Goal: Transaction & Acquisition: Book appointment/travel/reservation

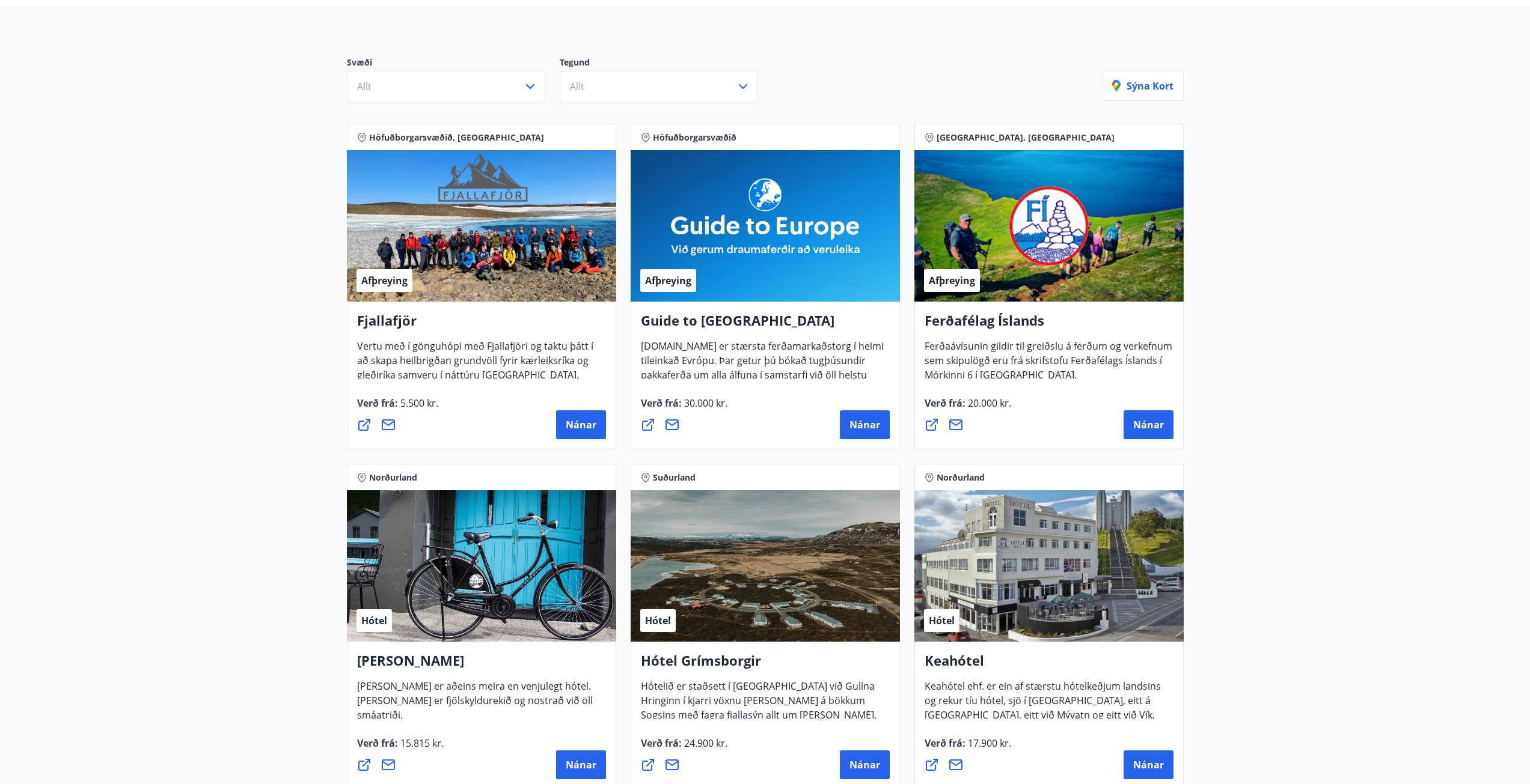
scroll to position [106, 0]
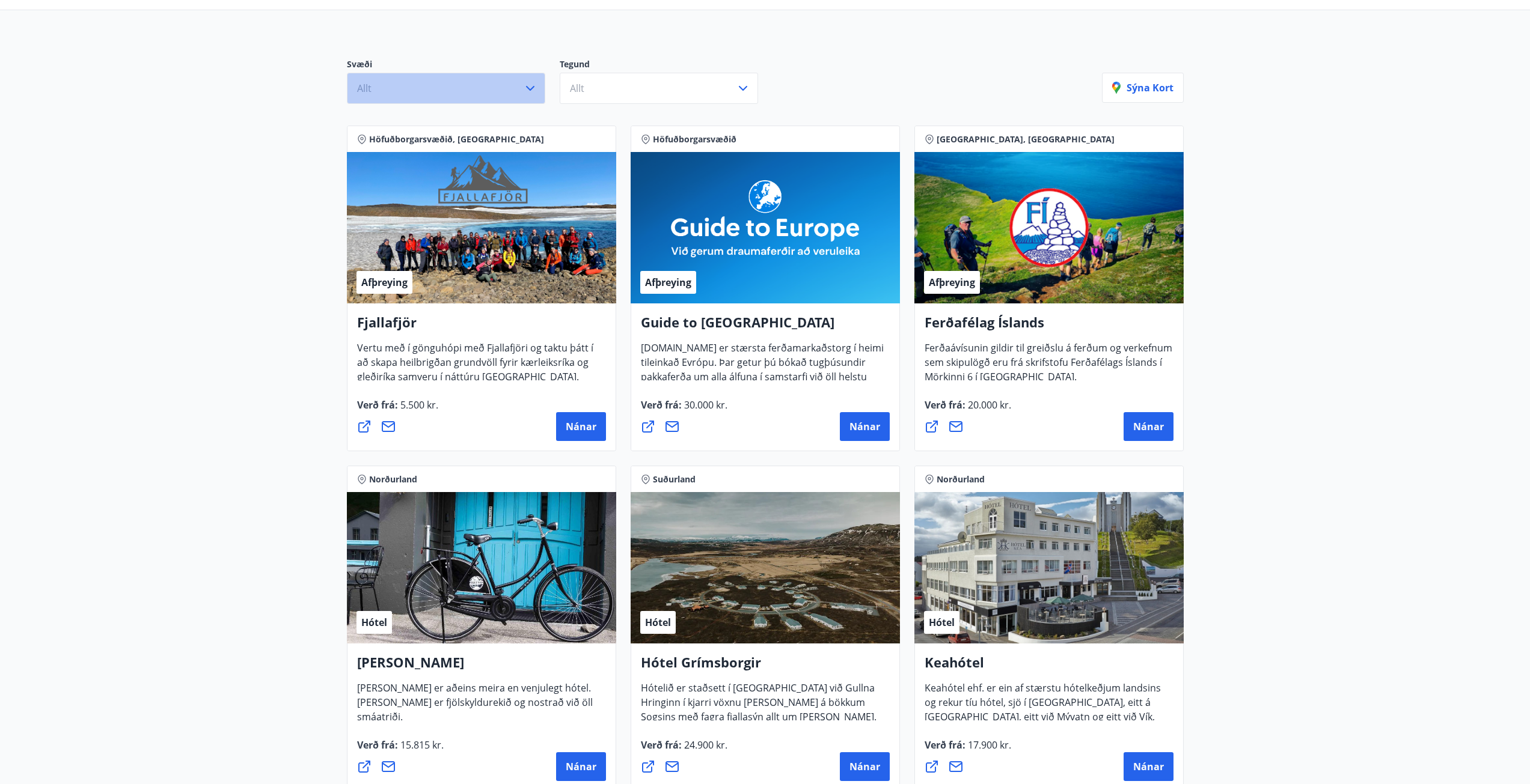
click at [498, 89] on button "Allt" at bounding box center [445, 89] width 198 height 32
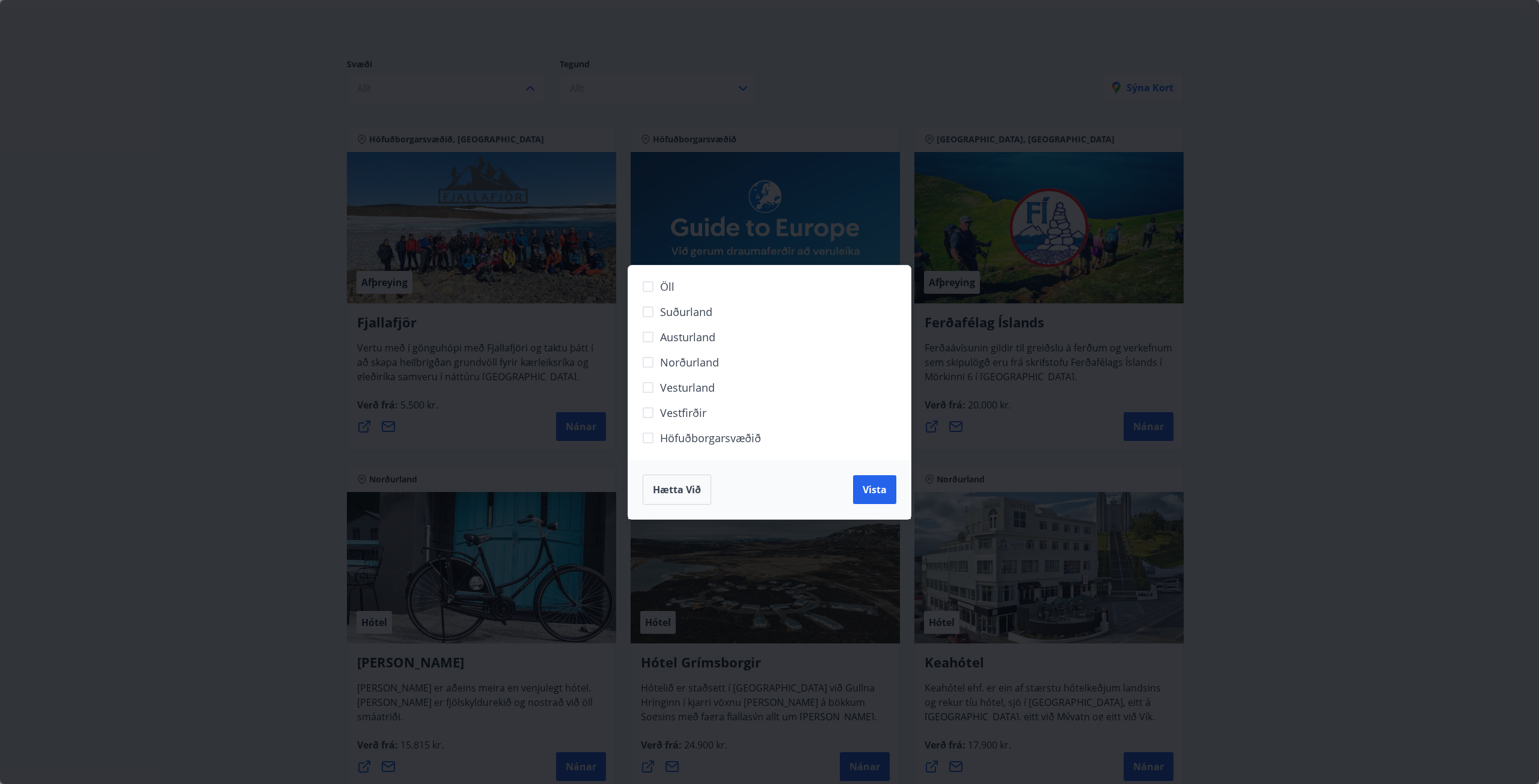
click at [692, 441] on span "Höfuðborgarsvæðið" at bounding box center [710, 438] width 101 height 16
click at [861, 487] on button "Vista" at bounding box center [874, 489] width 43 height 29
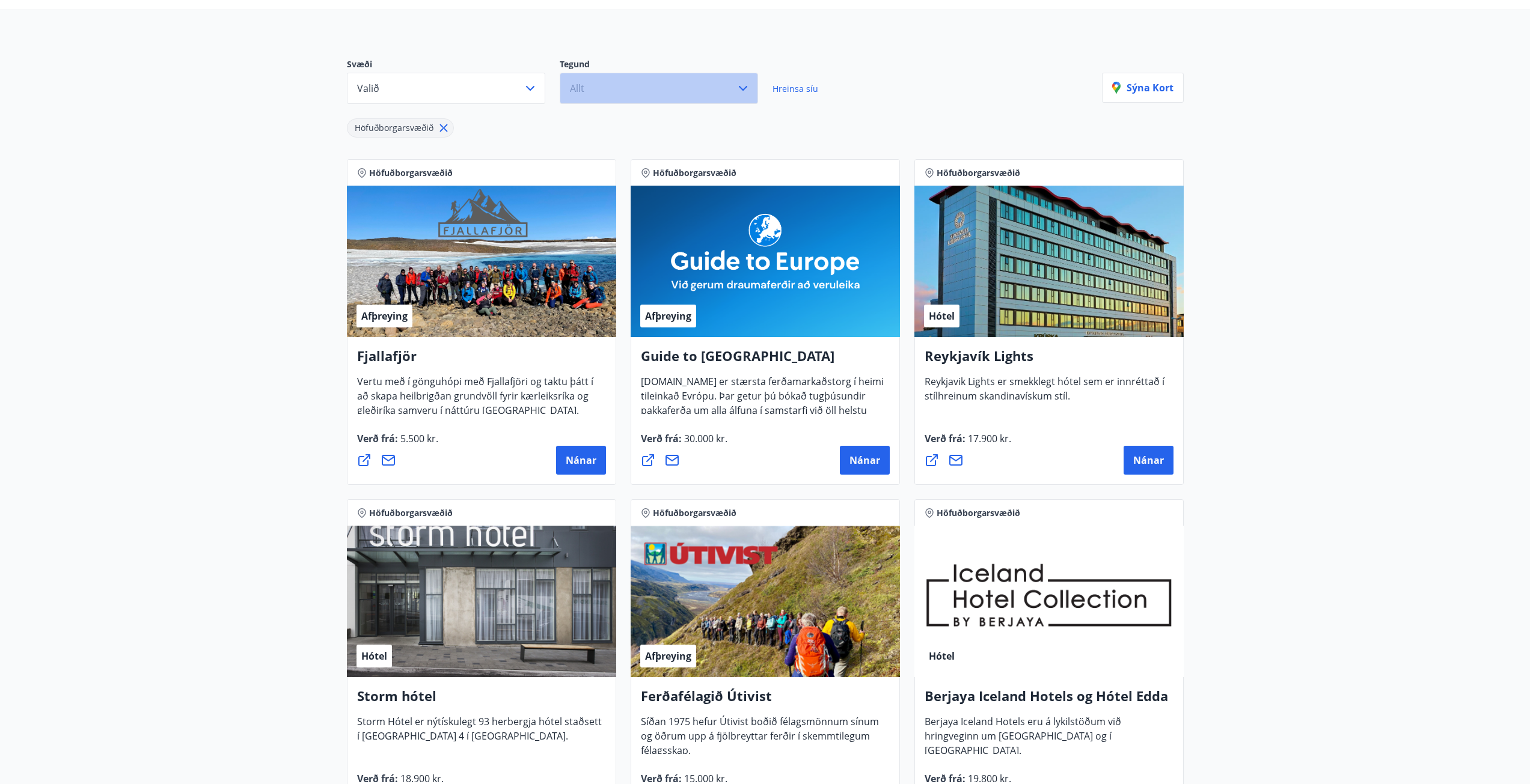
click at [606, 94] on button "Allt" at bounding box center [658, 89] width 198 height 32
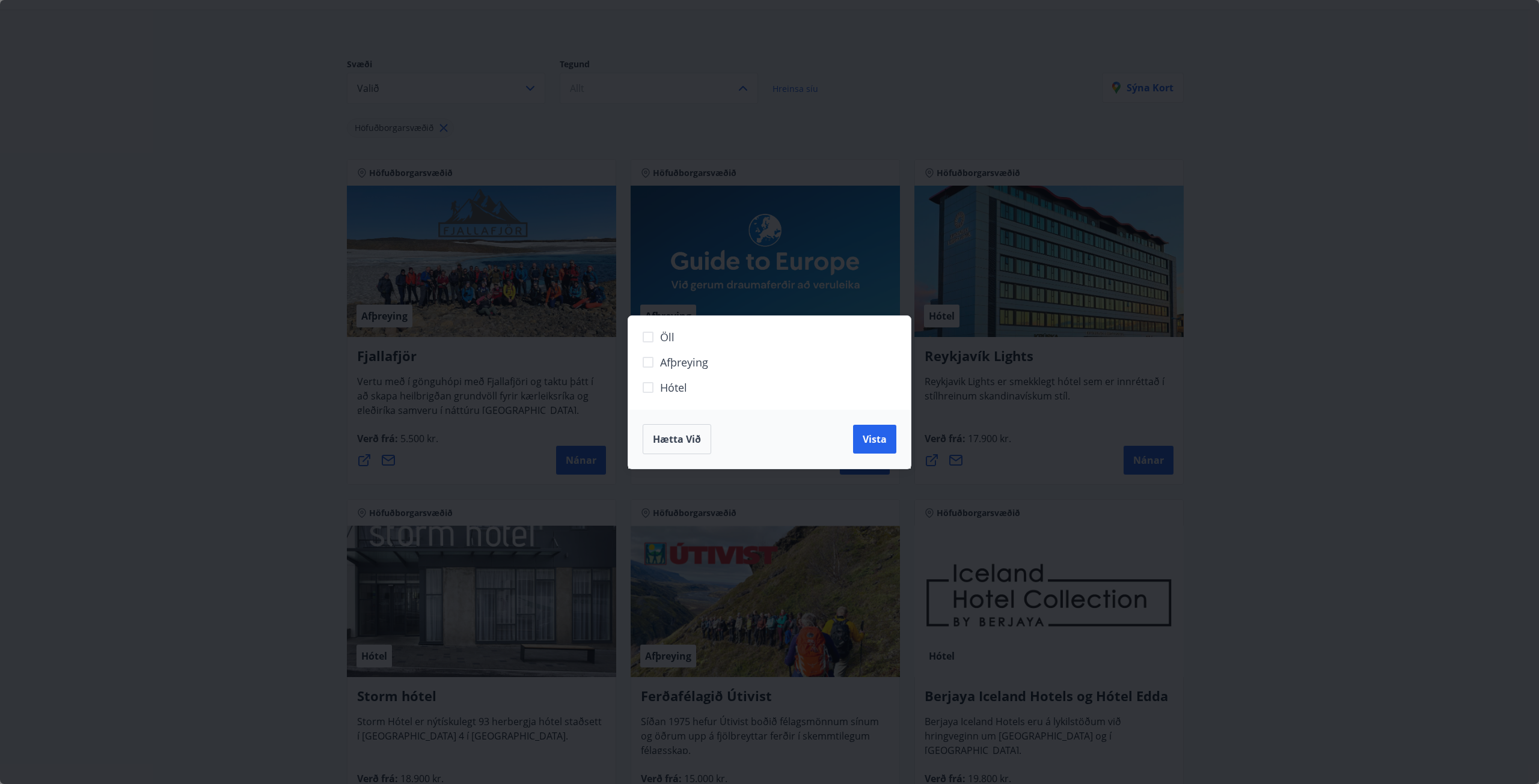
click at [680, 390] on span "Hótel" at bounding box center [673, 388] width 27 height 16
click at [884, 451] on button "Vista" at bounding box center [874, 439] width 43 height 29
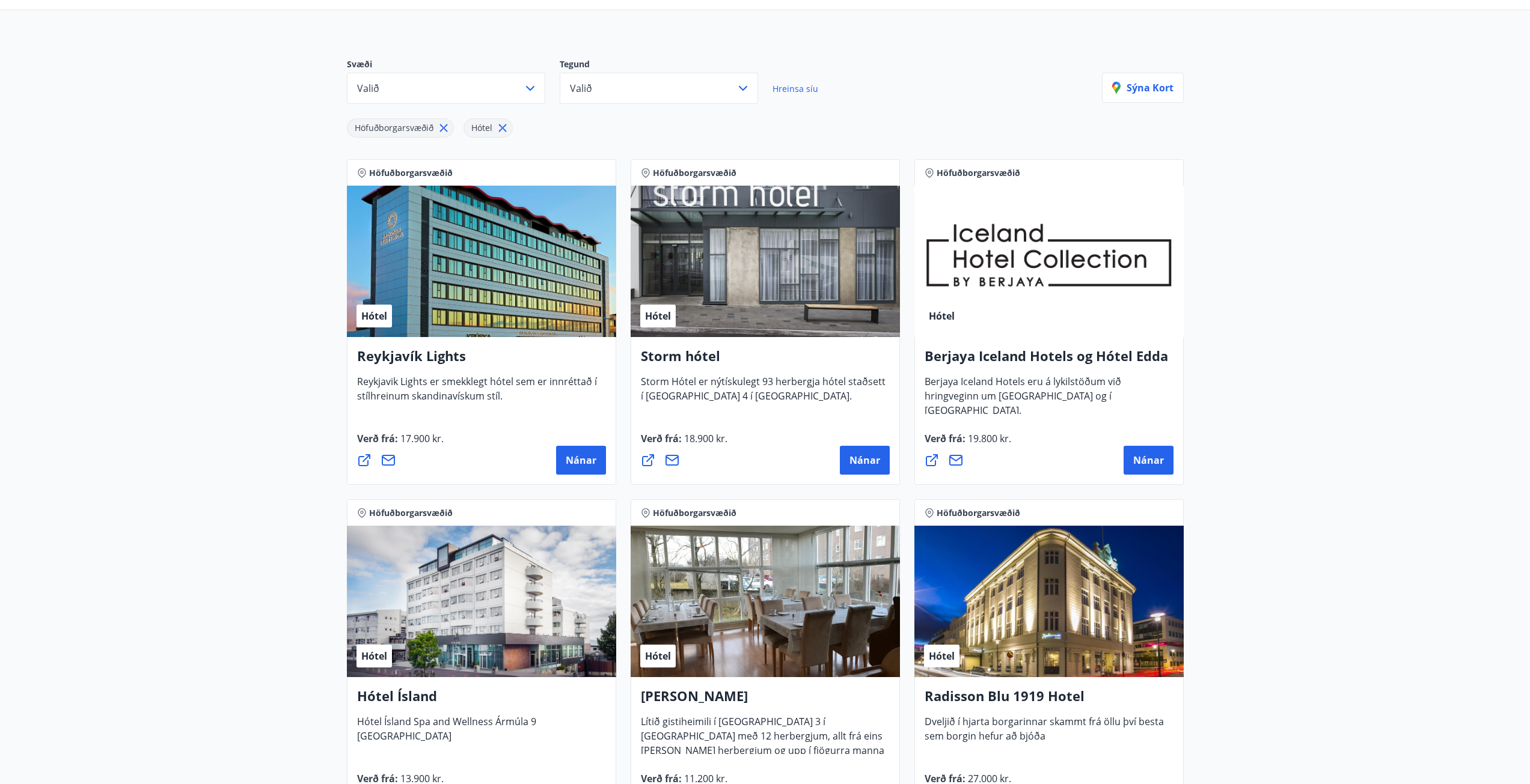
click at [481, 326] on div "Hótel" at bounding box center [482, 261] width 269 height 151
click at [577, 458] on span "Nánar" at bounding box center [581, 460] width 31 height 13
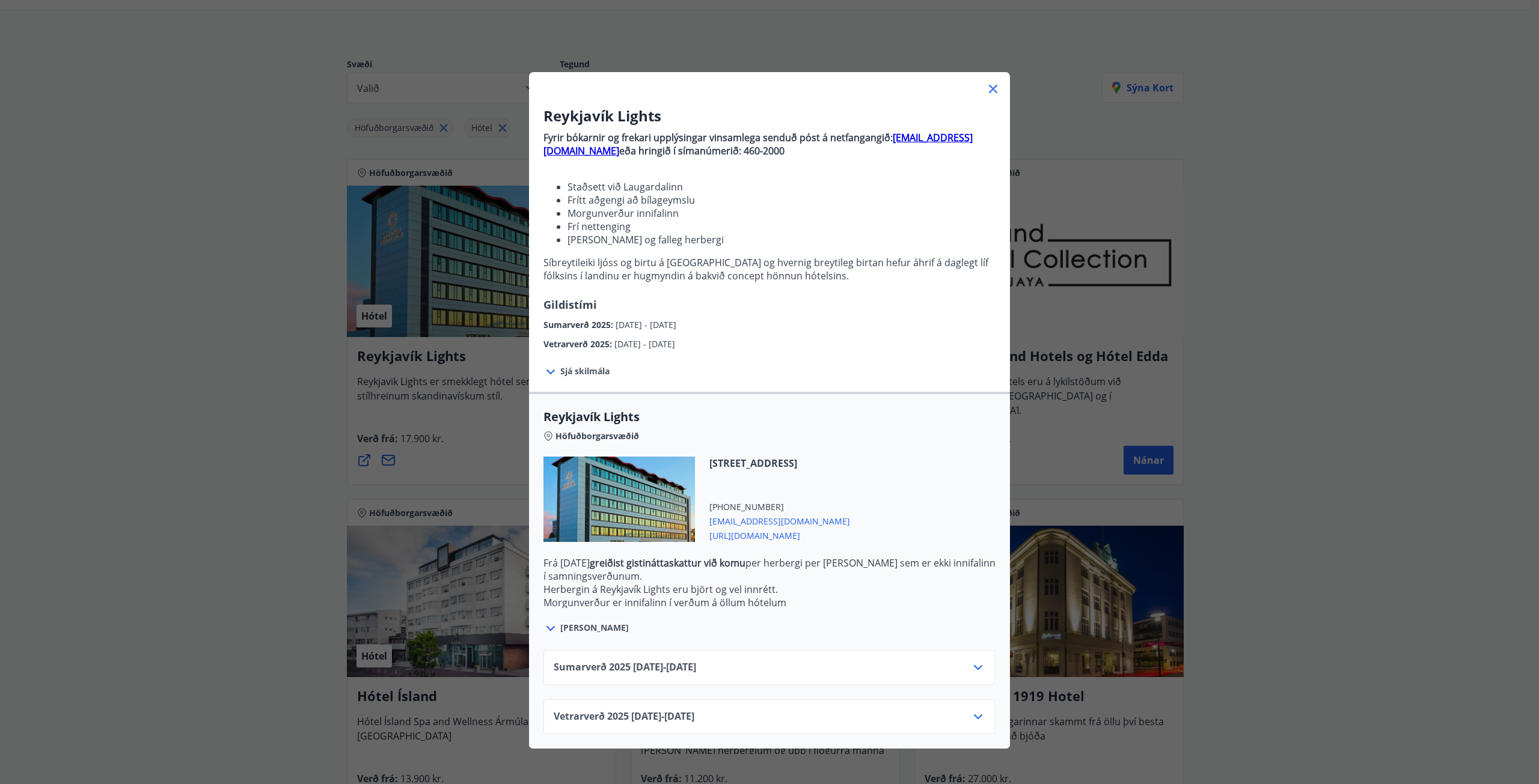
click at [568, 627] on span "[PERSON_NAME]" at bounding box center [595, 628] width 69 height 12
click at [988, 83] on icon at bounding box center [993, 89] width 14 height 14
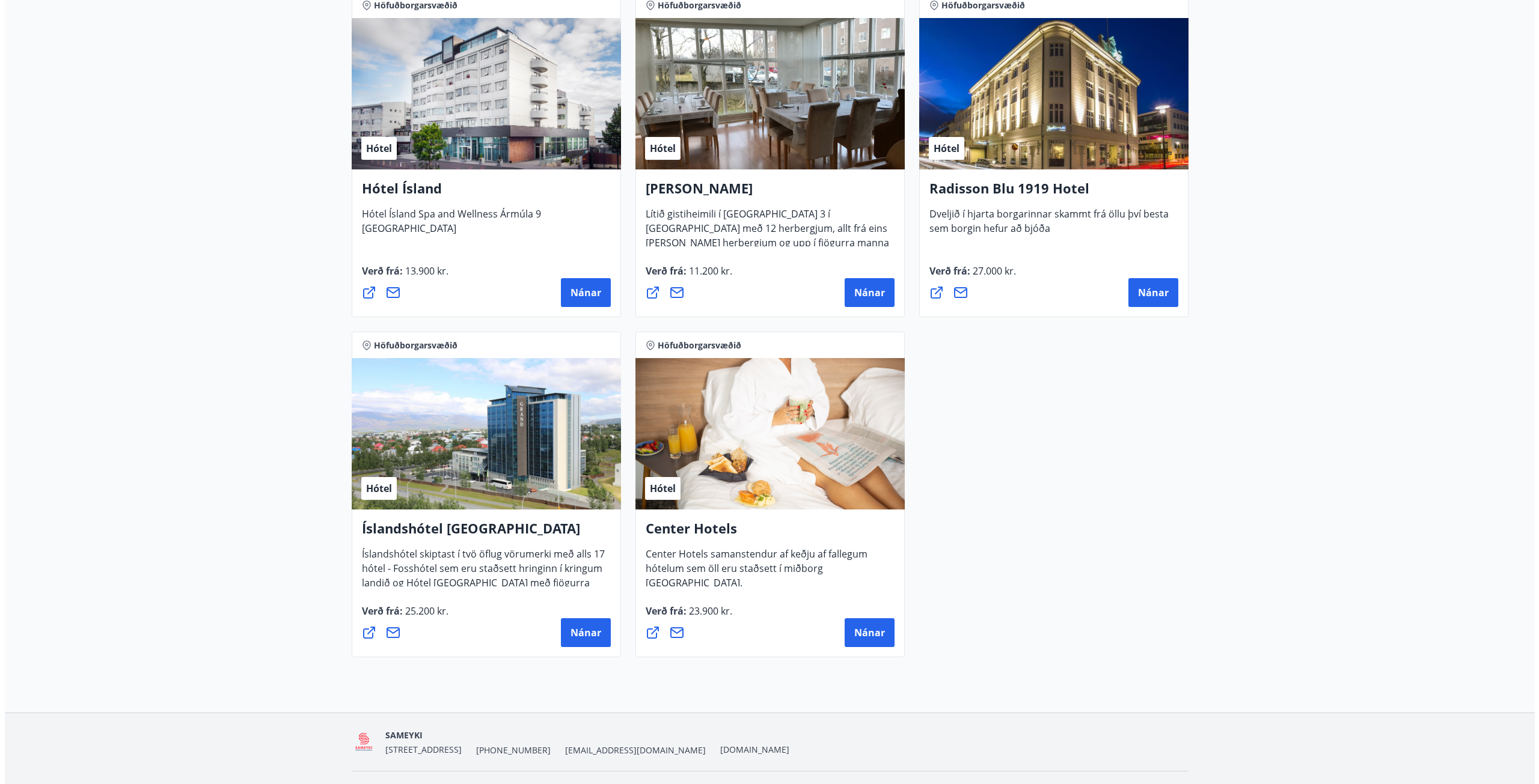
scroll to position [644, 0]
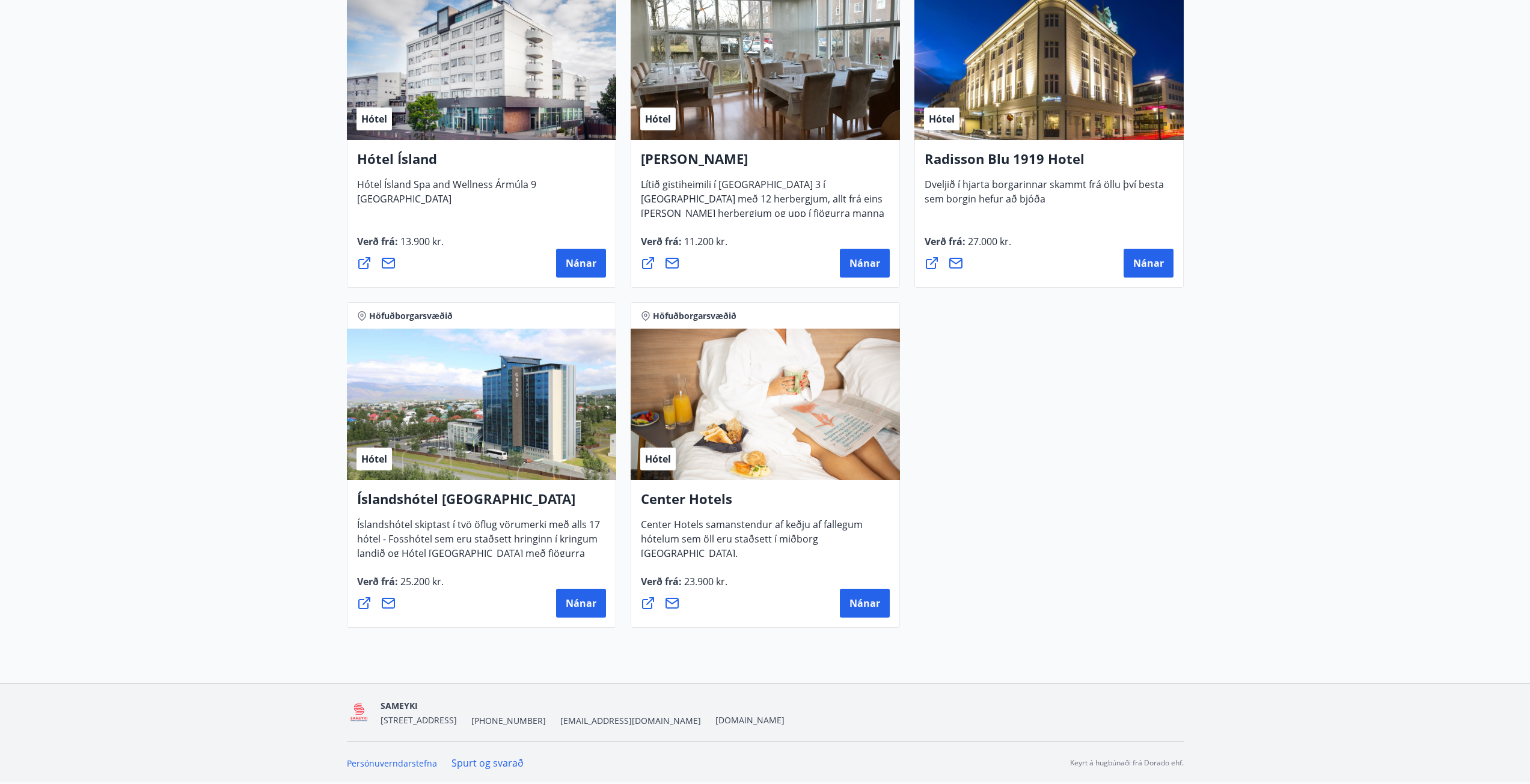
click at [542, 408] on div "Hótel" at bounding box center [482, 405] width 269 height 151
click at [582, 603] on span "Nánar" at bounding box center [581, 603] width 31 height 13
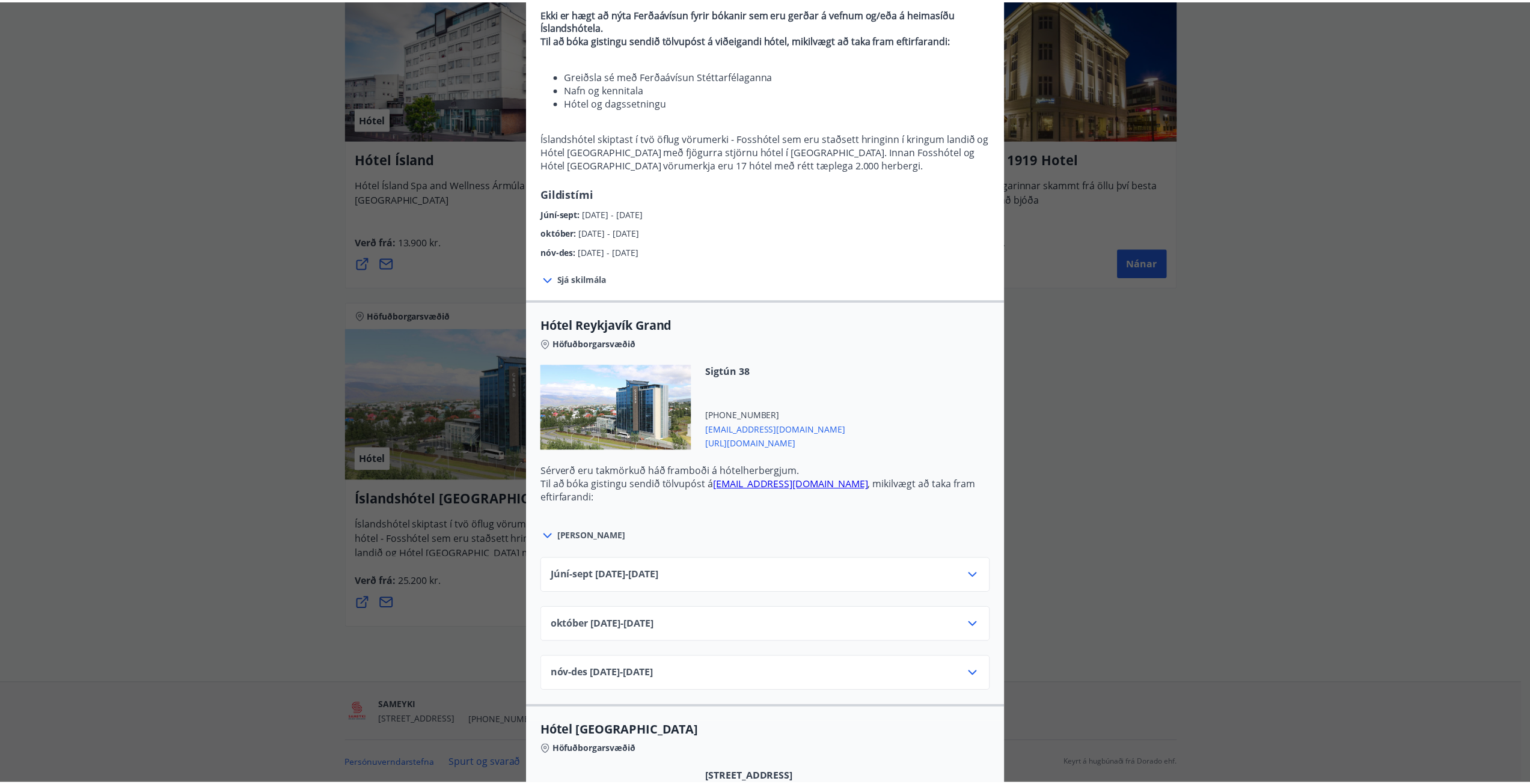
scroll to position [121, 0]
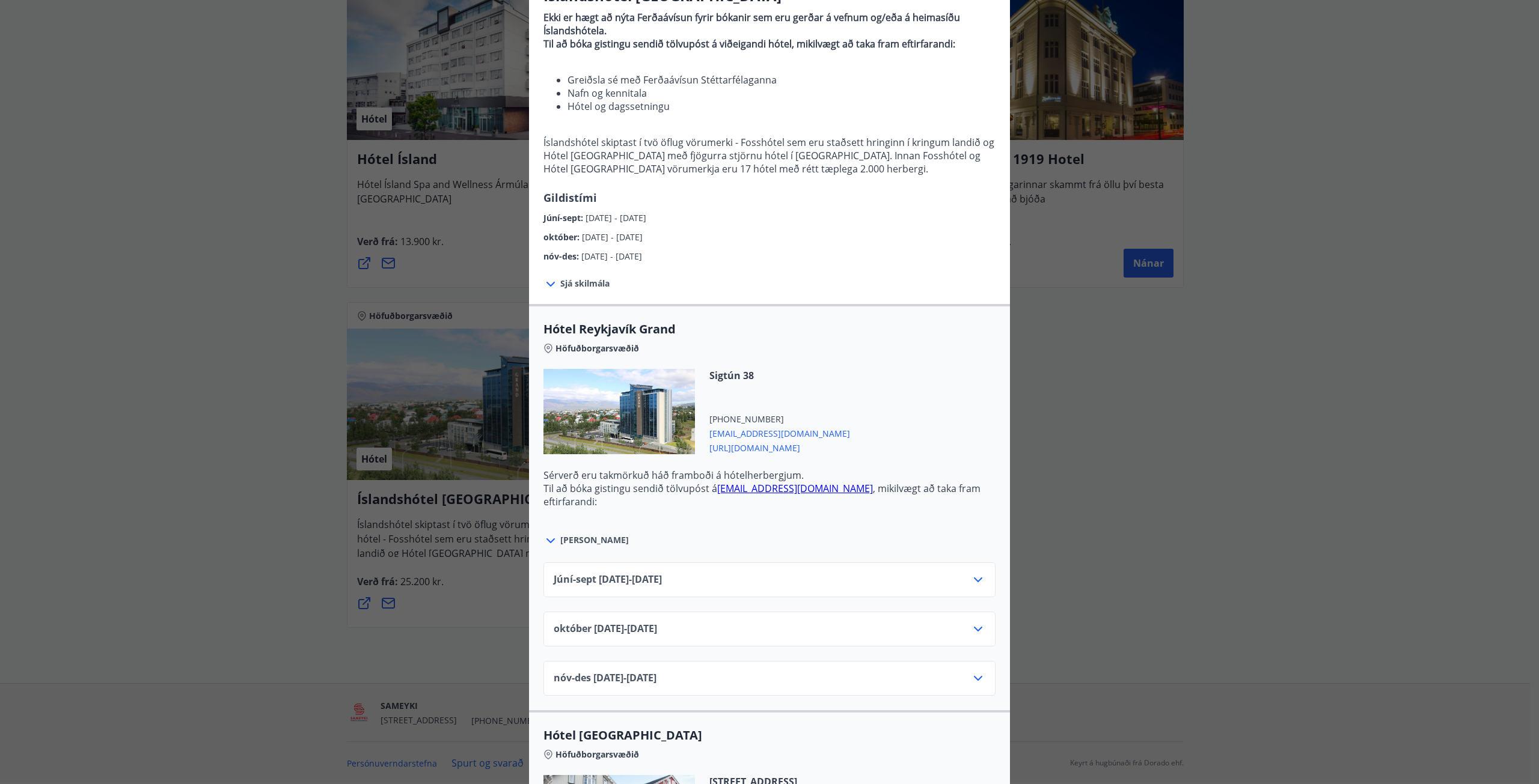
click at [776, 585] on div "Júní-[DATE]06.25 - [DATE]" at bounding box center [769, 584] width 431 height 24
click at [962, 579] on div "Júní-[DATE]06.25 - [DATE]" at bounding box center [769, 584] width 431 height 24
click at [974, 578] on icon at bounding box center [978, 580] width 14 height 14
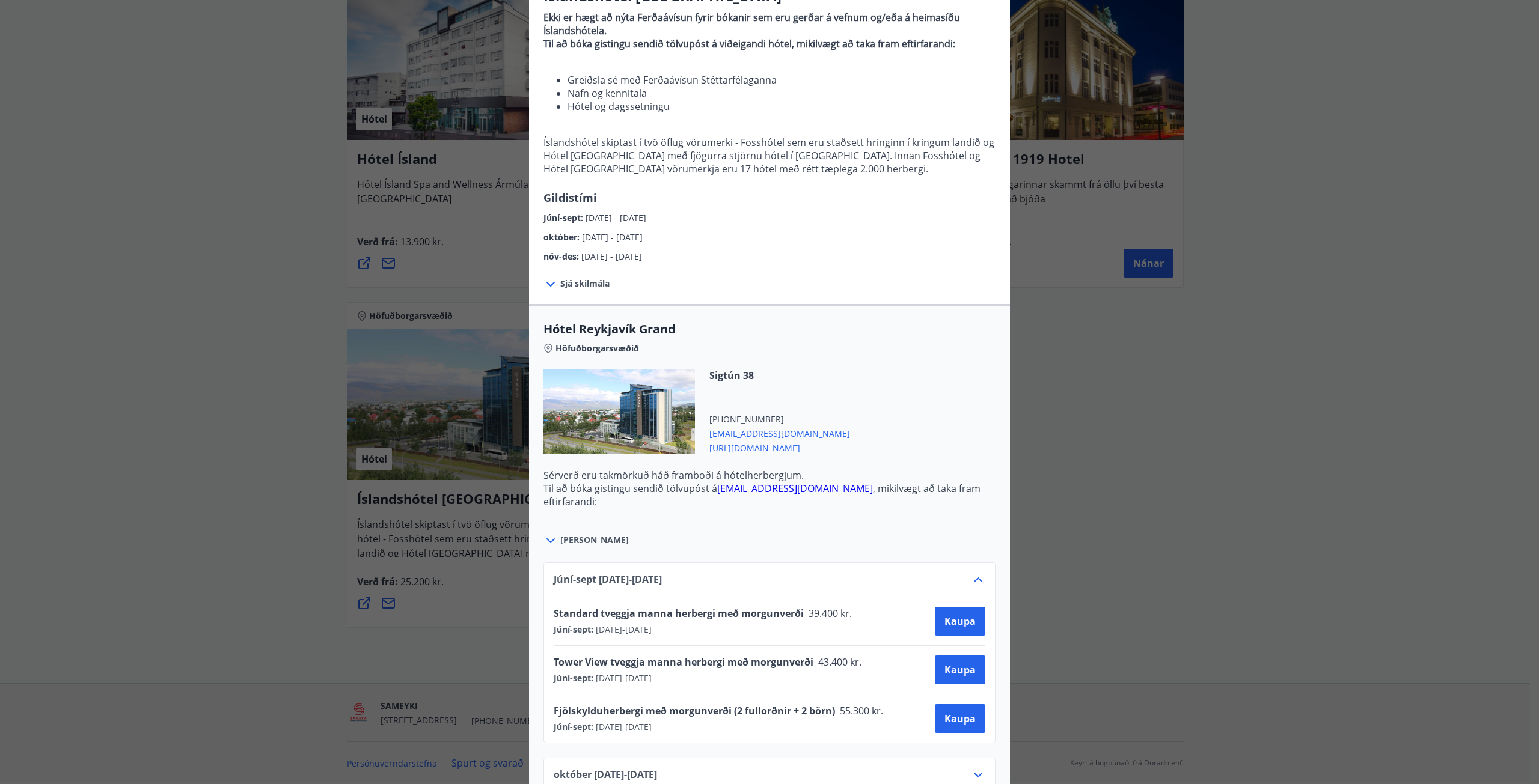
click at [197, 495] on div "Íslandshótel Reykjavík Ekki er hægt að nýta Ferðaávísun fyrir bókanir sem eru g…" at bounding box center [769, 271] width 1539 height 784
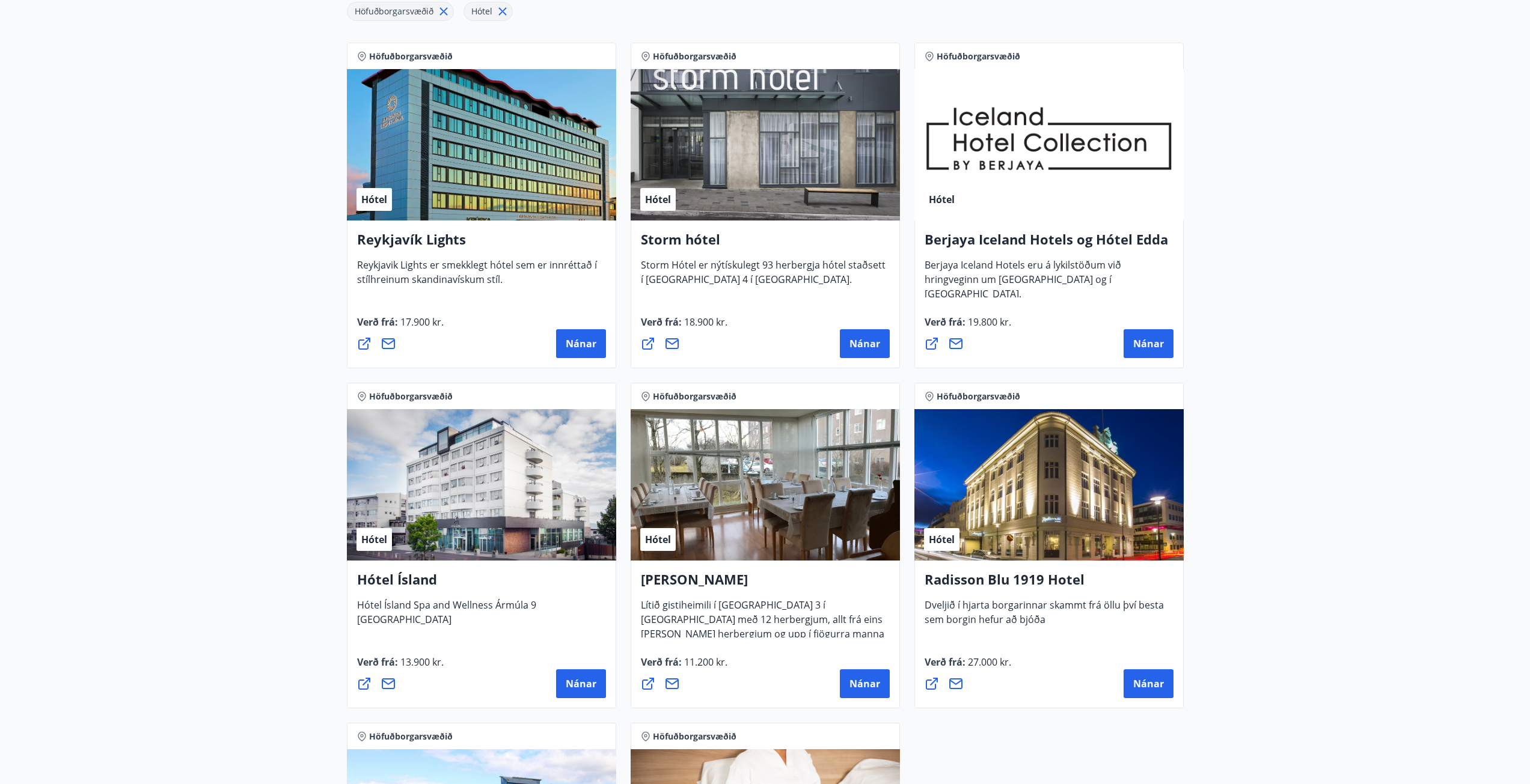
scroll to position [0, 0]
